Goal: Information Seeking & Learning: Learn about a topic

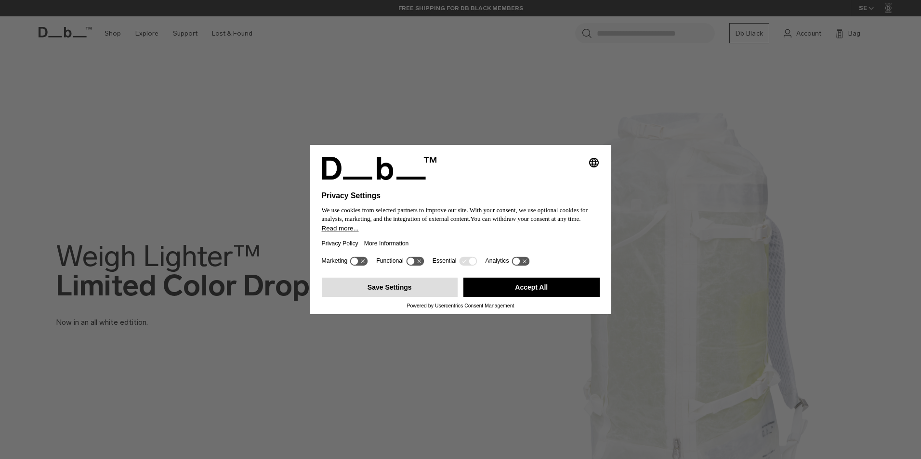
click at [399, 286] on button "Save Settings" at bounding box center [390, 287] width 136 height 19
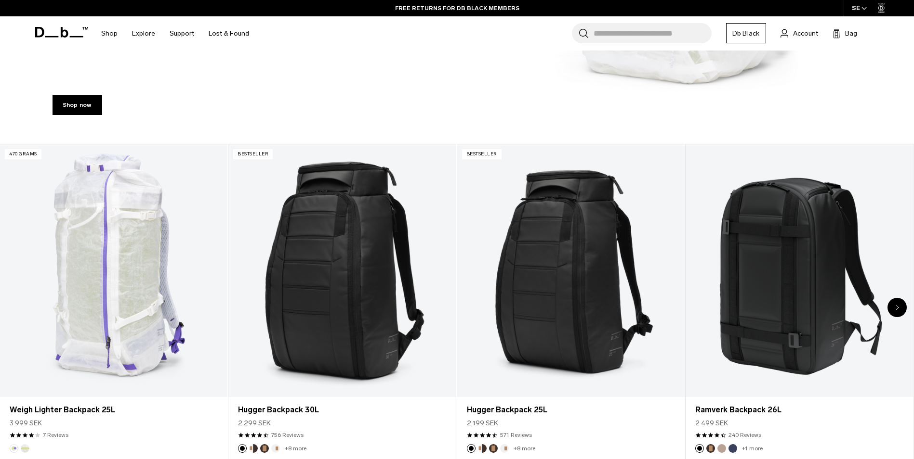
scroll to position [427, 0]
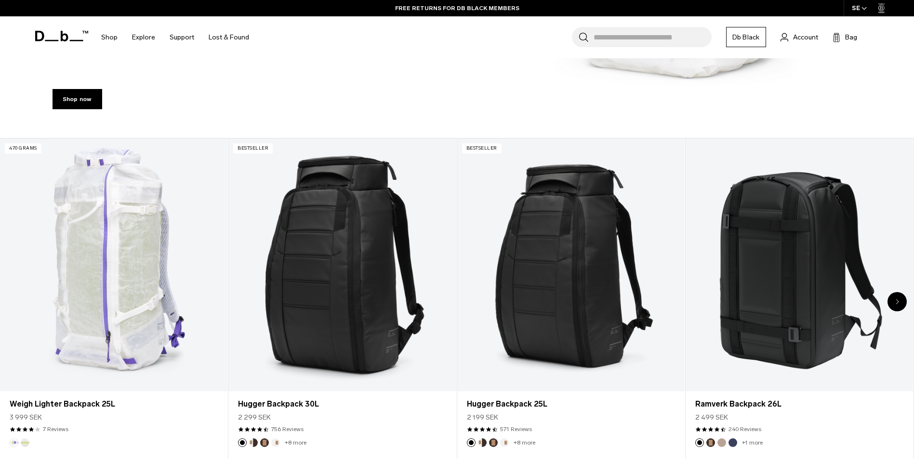
click at [899, 302] on div "Next slide" at bounding box center [896, 301] width 19 height 19
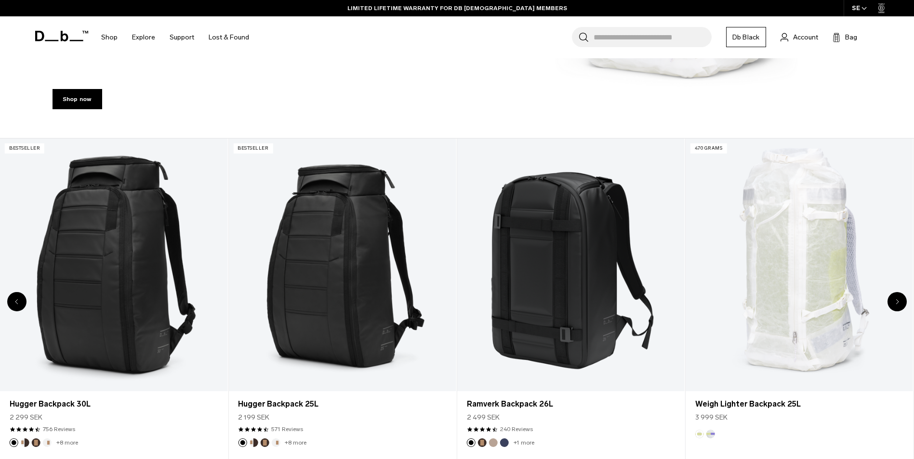
click at [899, 302] on div "Next slide" at bounding box center [896, 301] width 19 height 19
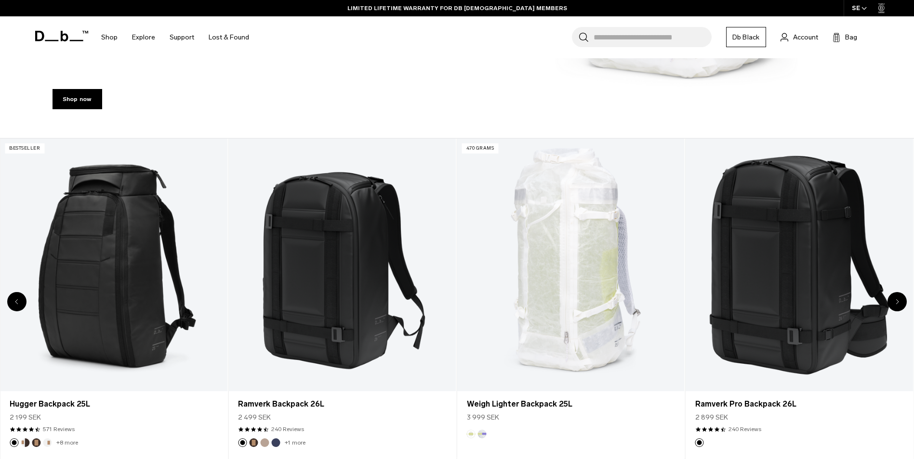
click at [899, 302] on div "Next slide" at bounding box center [896, 301] width 19 height 19
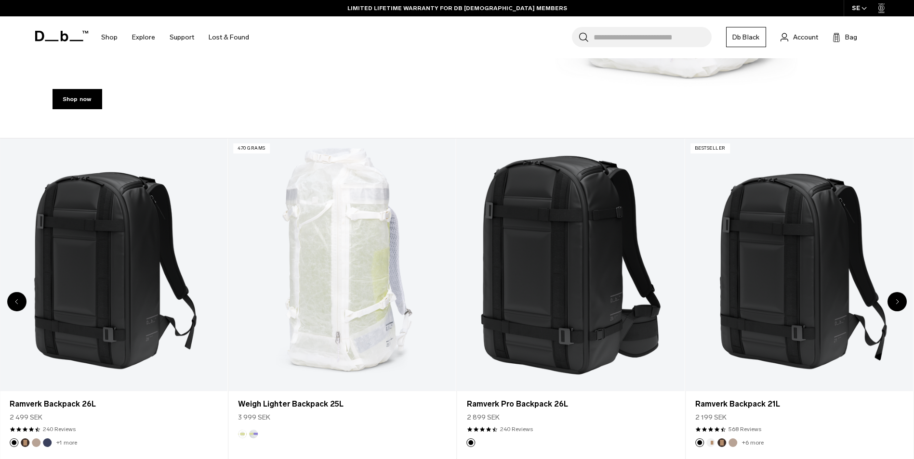
click at [899, 302] on div "Next slide" at bounding box center [896, 301] width 19 height 19
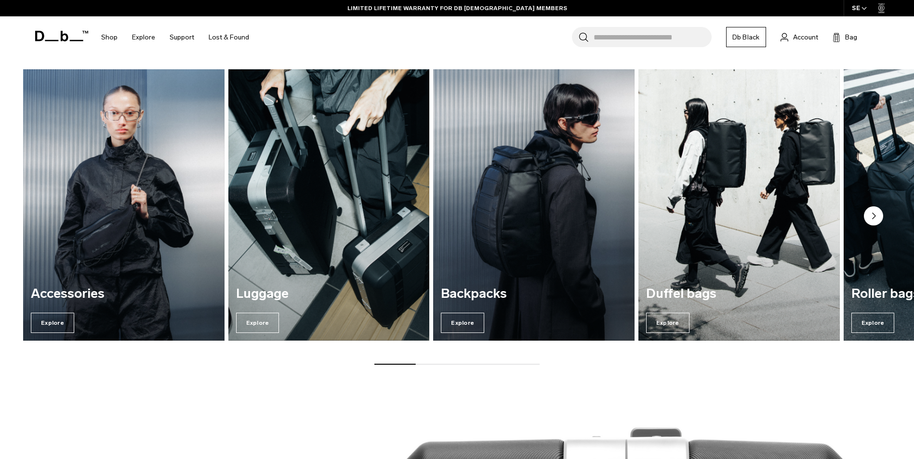
scroll to position [906, 0]
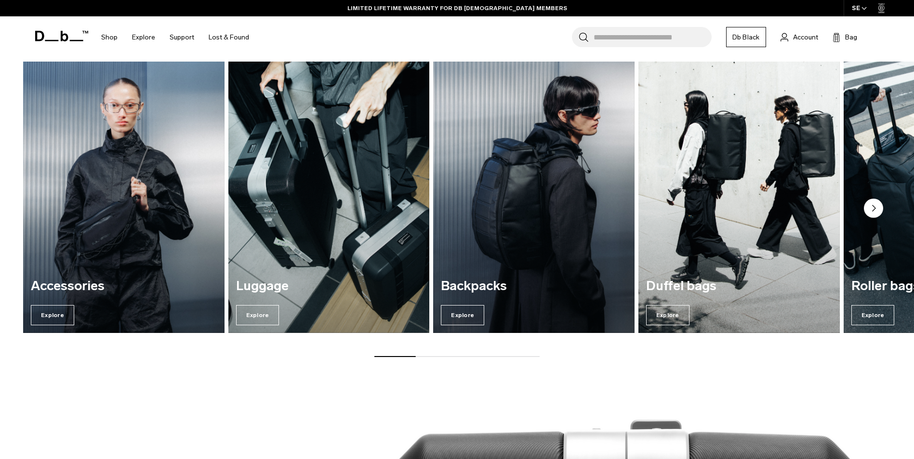
click at [869, 212] on circle "Next slide" at bounding box center [872, 207] width 19 height 19
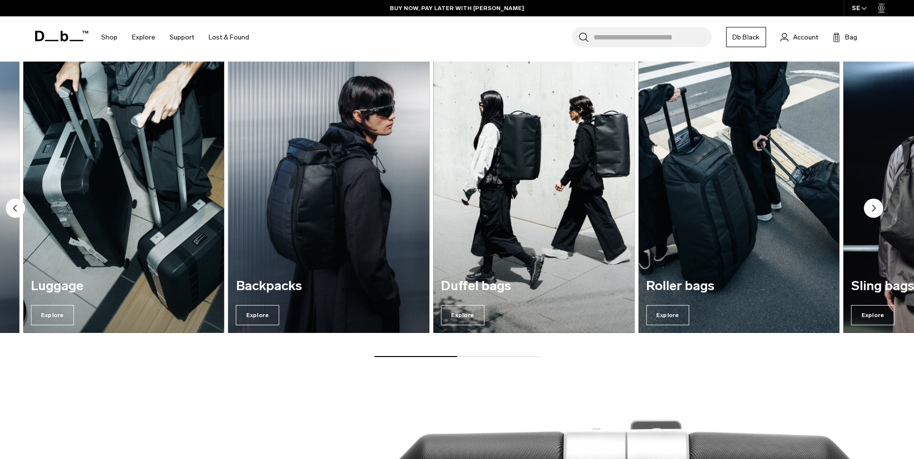
click at [869, 212] on circle "Next slide" at bounding box center [872, 207] width 19 height 19
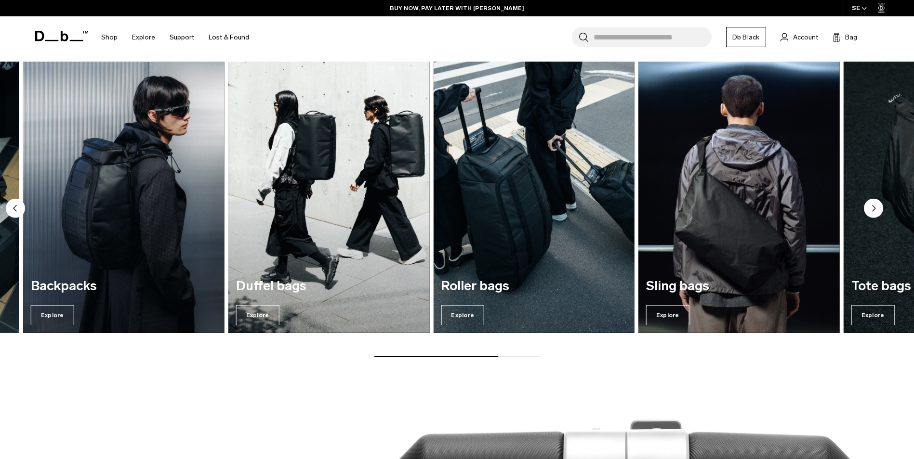
click at [869, 212] on circle "Next slide" at bounding box center [872, 207] width 19 height 19
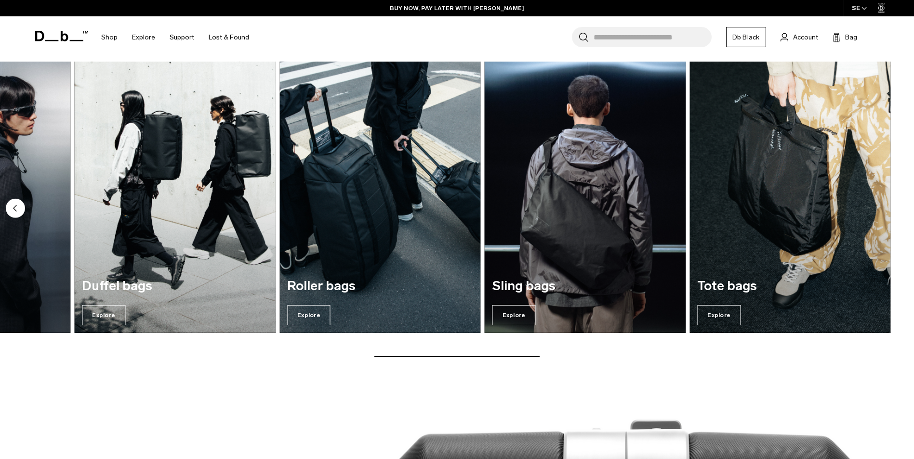
click at [869, 212] on img "7 / 7" at bounding box center [789, 198] width 201 height 272
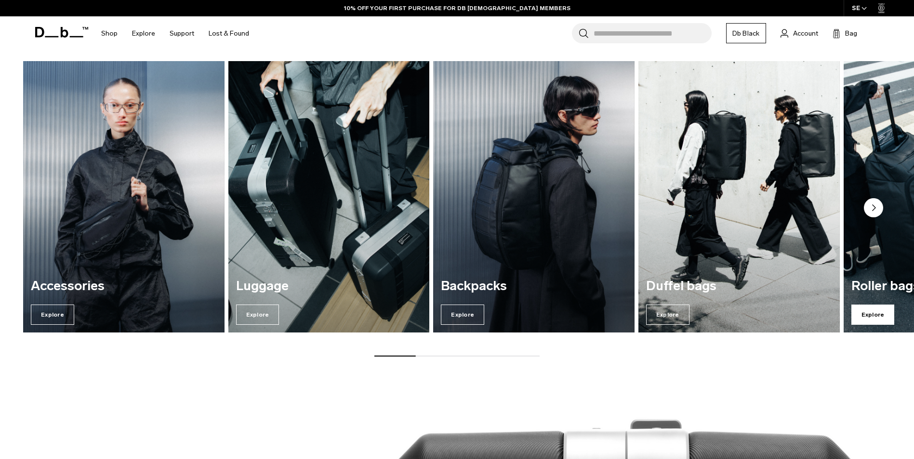
click at [879, 307] on span "Explore" at bounding box center [872, 315] width 43 height 20
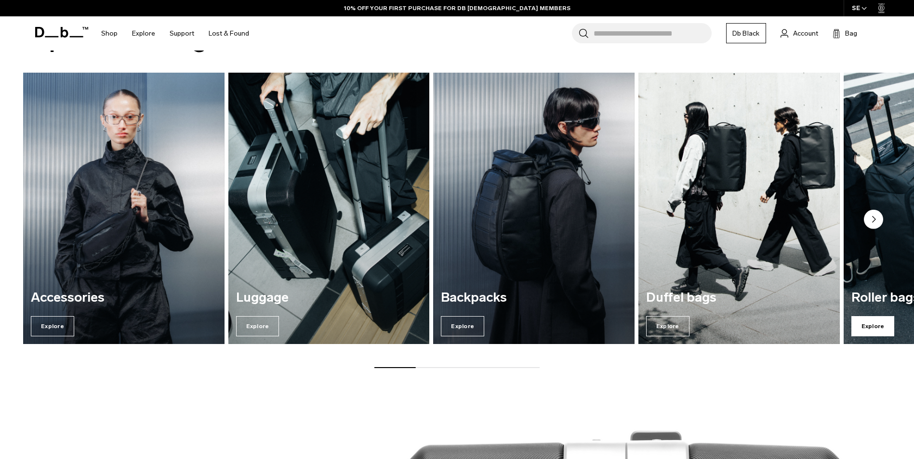
scroll to position [906, 0]
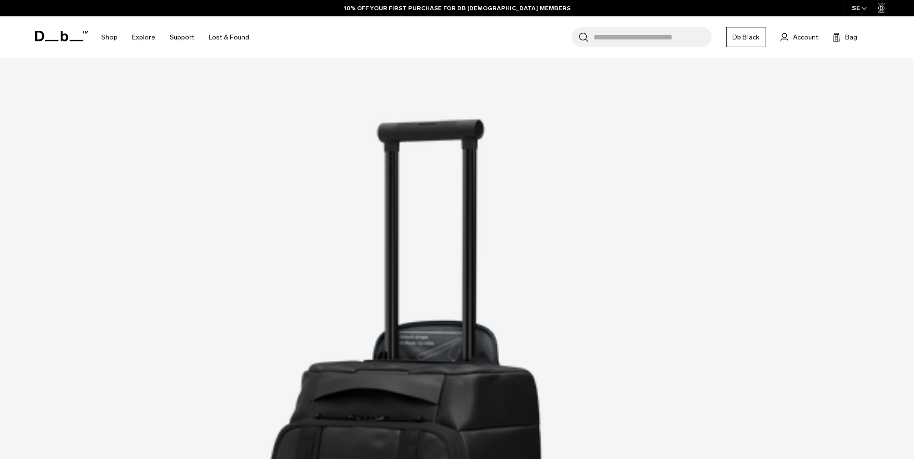
scroll to position [1433, 0]
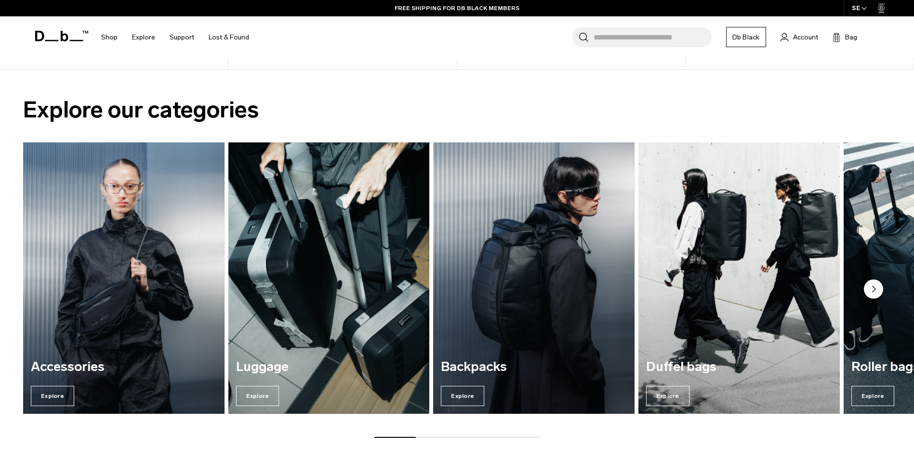
scroll to position [825, 0]
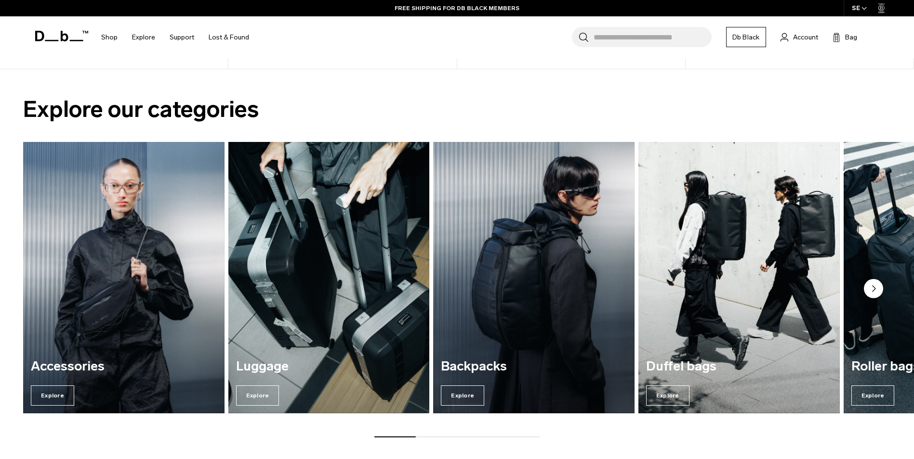
click at [875, 288] on icon "Next slide" at bounding box center [873, 289] width 3 height 6
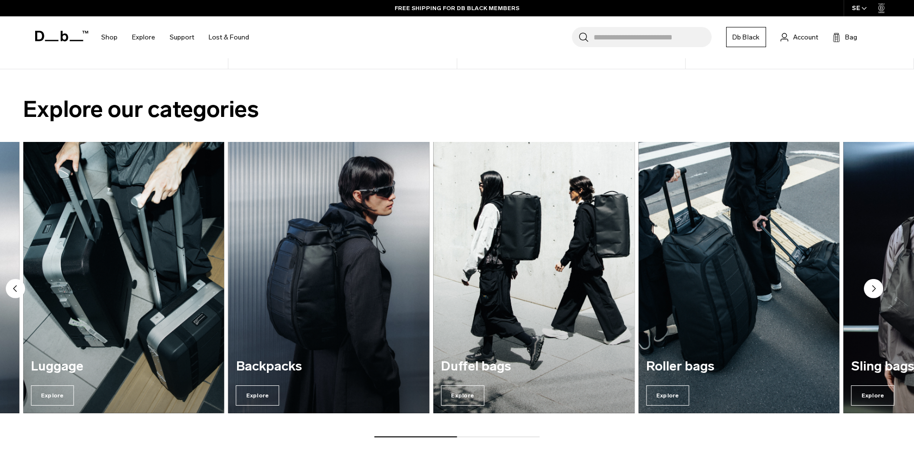
click at [875, 288] on icon "Next slide" at bounding box center [873, 289] width 3 height 6
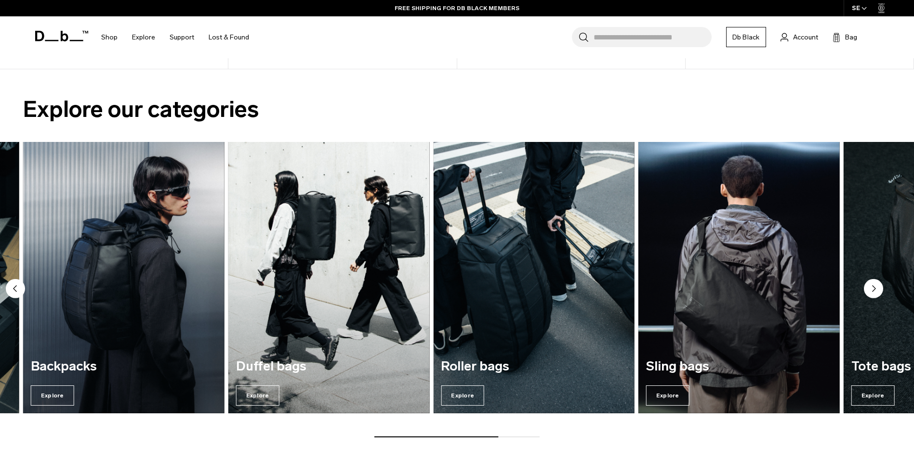
click at [875, 288] on icon "Next slide" at bounding box center [873, 289] width 3 height 6
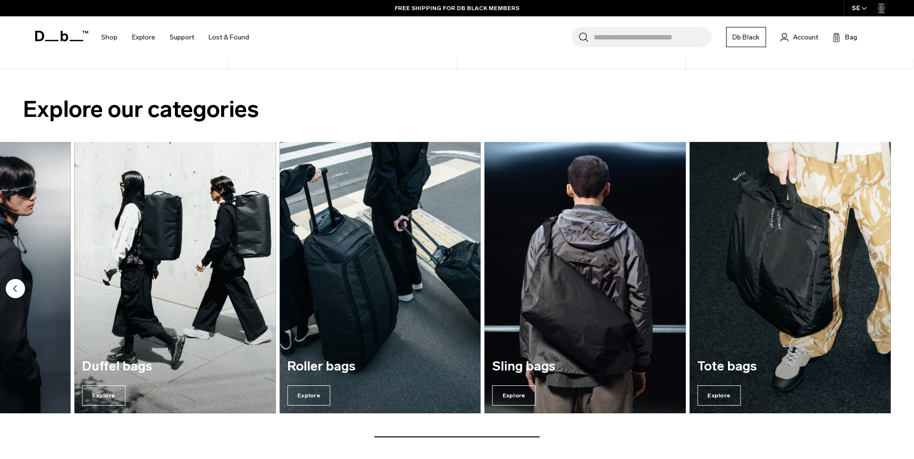
click at [821, 301] on img "7 / 7" at bounding box center [789, 278] width 207 height 280
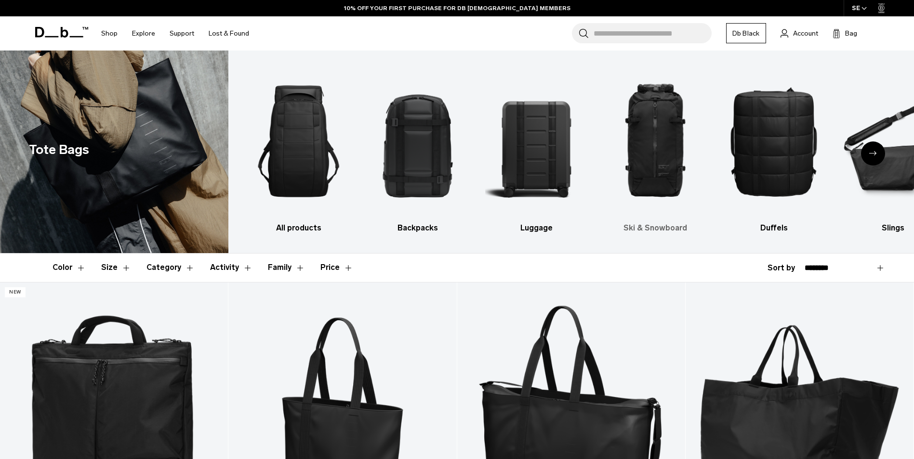
click at [665, 152] on img "4 / 10" at bounding box center [655, 141] width 102 height 153
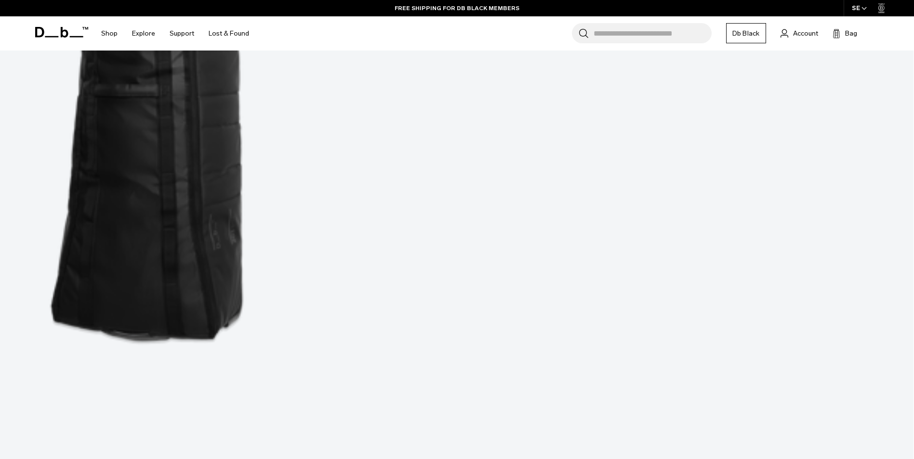
scroll to position [836, 0]
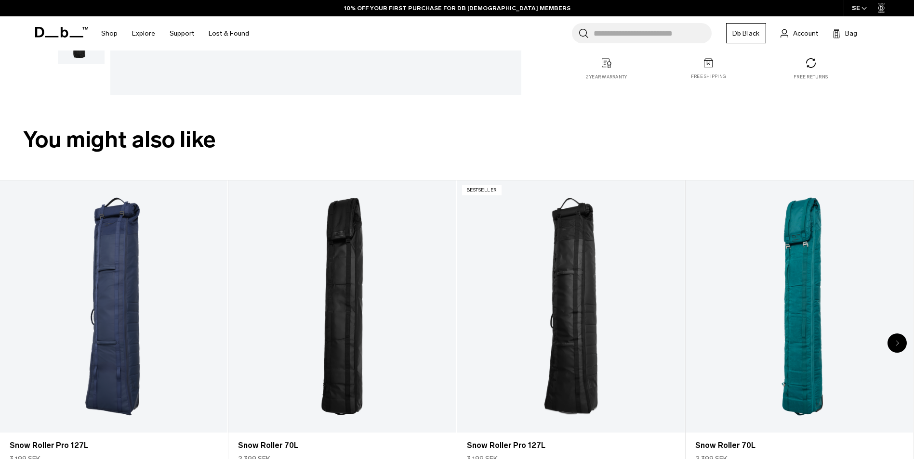
scroll to position [175, 0]
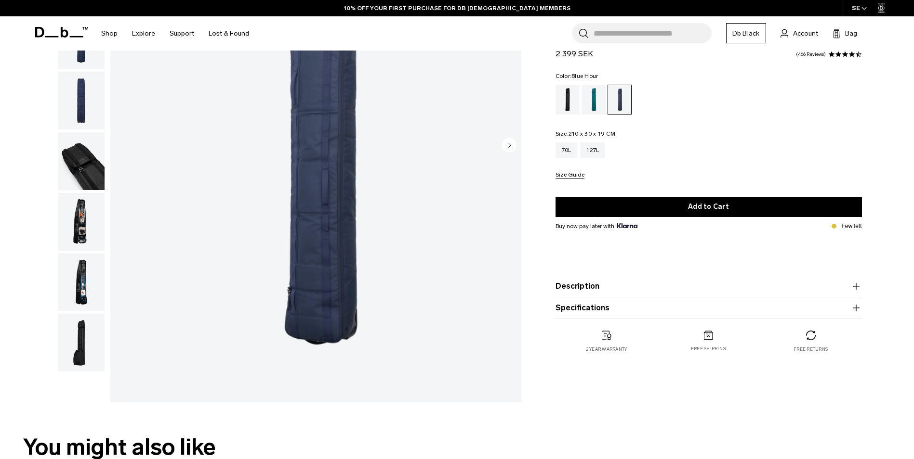
click at [92, 227] on img "button" at bounding box center [81, 222] width 47 height 58
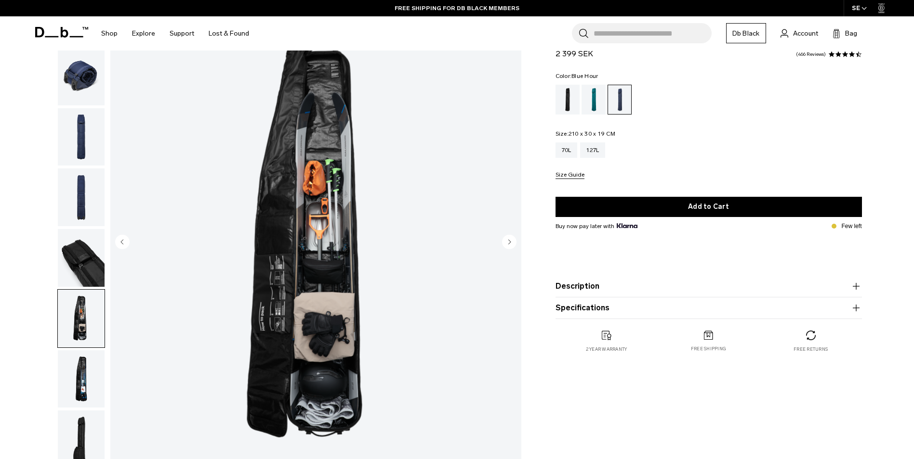
scroll to position [76, 0]
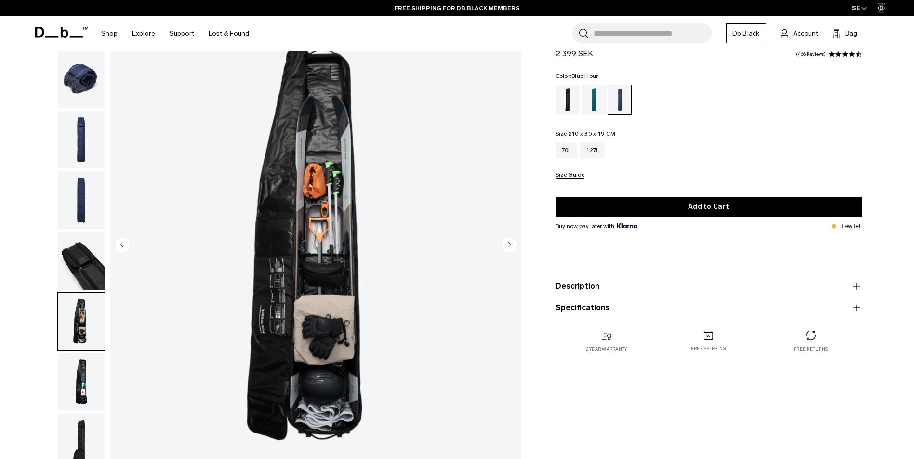
click at [76, 363] on img "button" at bounding box center [81, 382] width 47 height 58
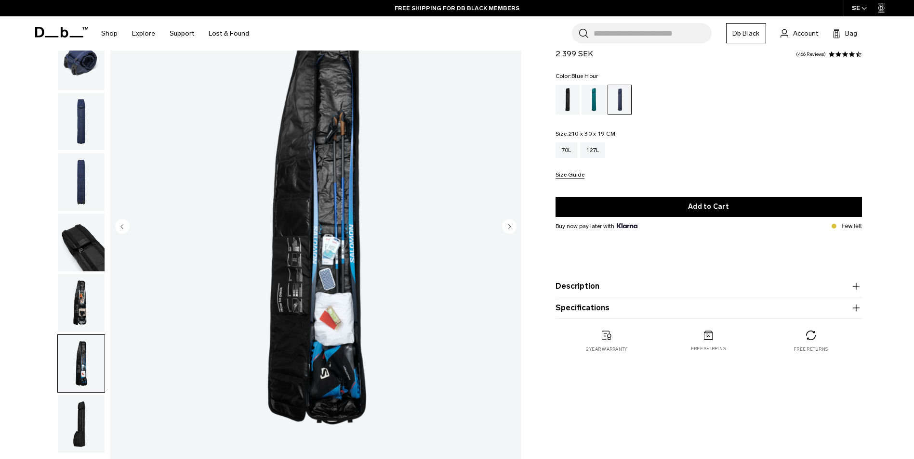
scroll to position [102, 0]
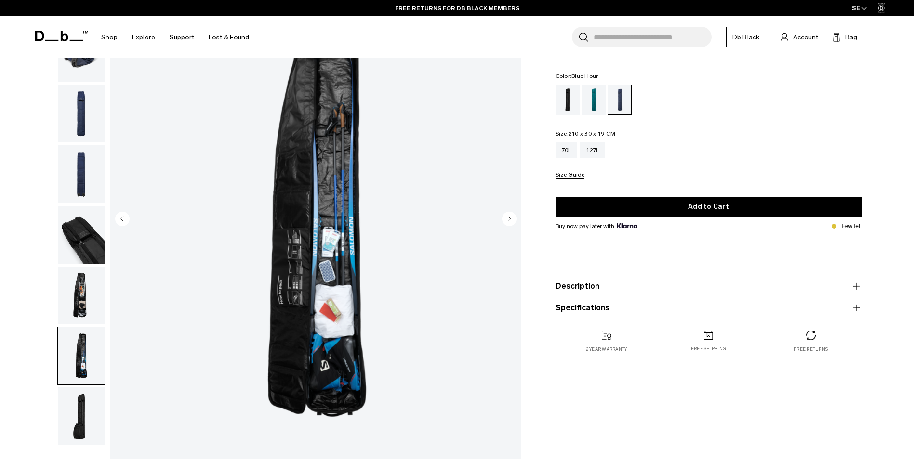
click at [86, 417] on img "button" at bounding box center [81, 417] width 47 height 58
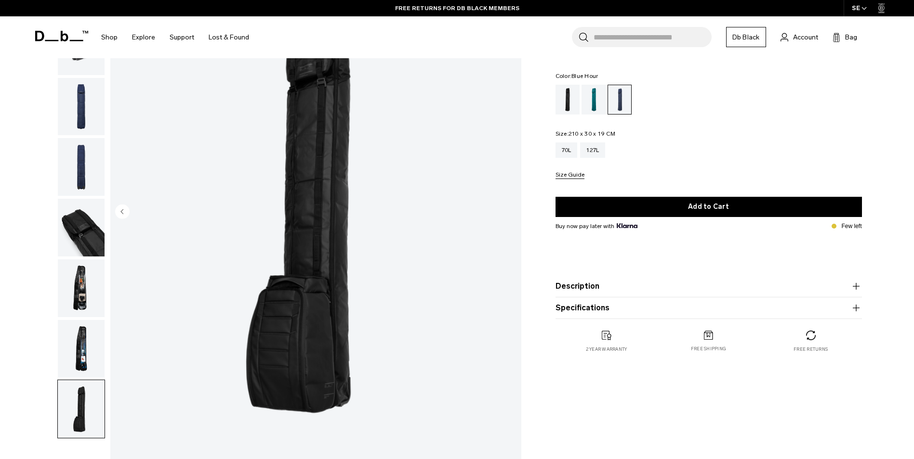
scroll to position [109, 0]
click at [86, 357] on img "button" at bounding box center [81, 349] width 47 height 58
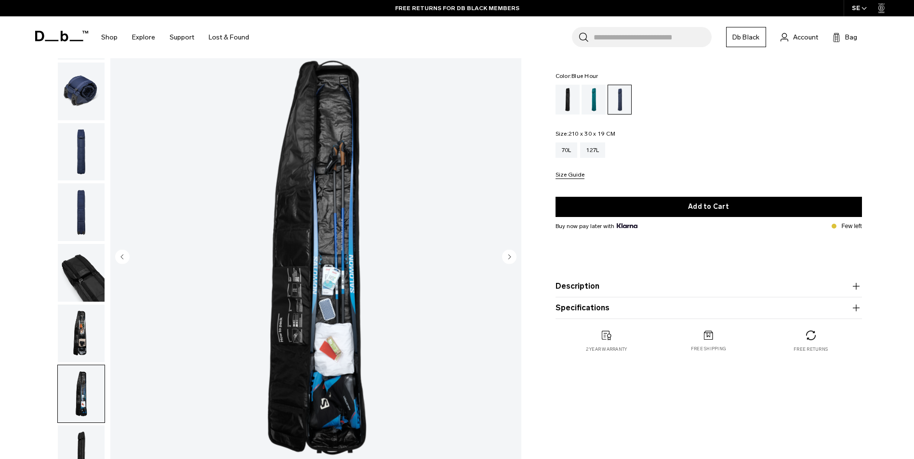
scroll to position [63, 0]
click at [78, 333] on img "button" at bounding box center [81, 334] width 47 height 58
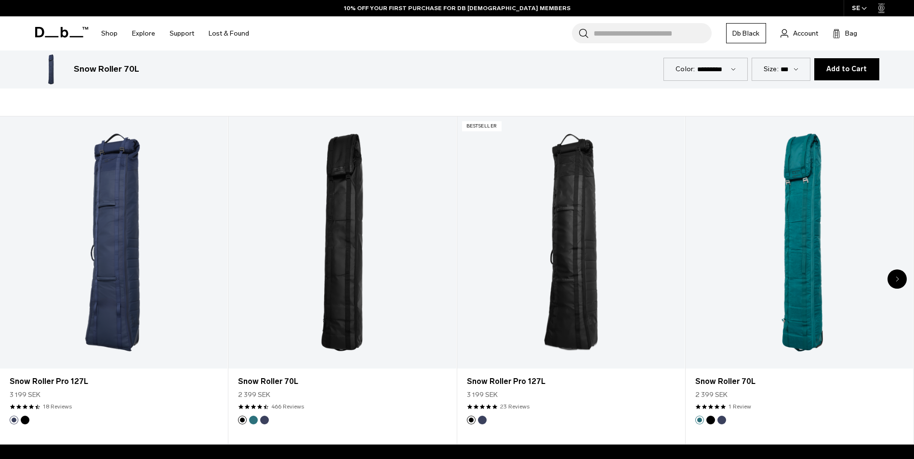
scroll to position [547, 0]
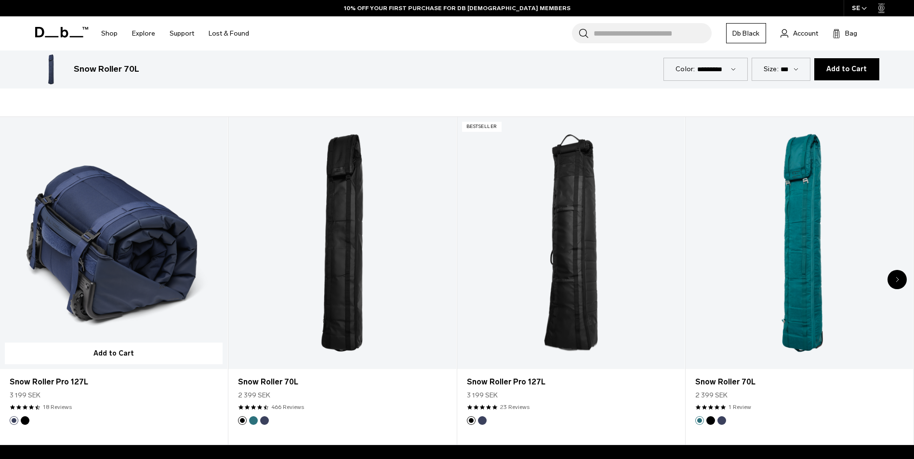
click at [94, 264] on link "Snow Roller Pro 127L" at bounding box center [113, 243] width 227 height 253
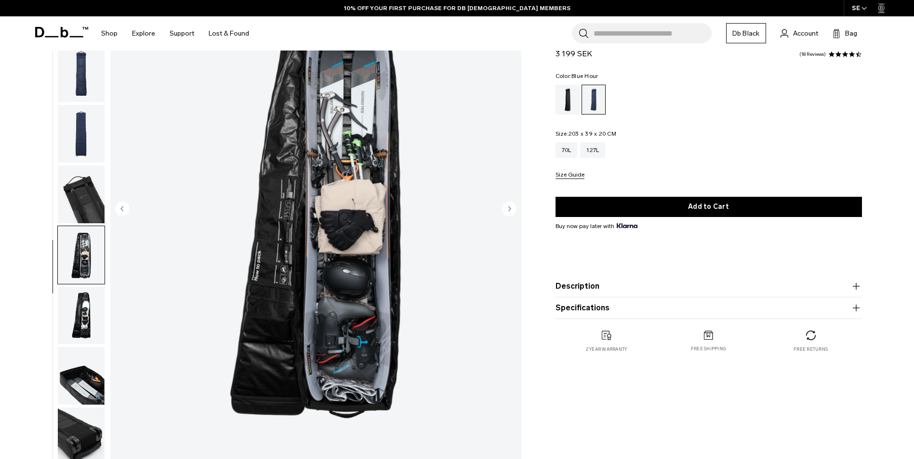
scroll to position [112, 0]
